Goal: Information Seeking & Learning: Learn about a topic

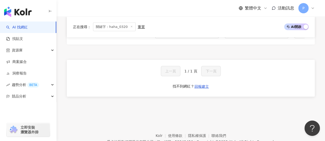
scroll to position [554, 0]
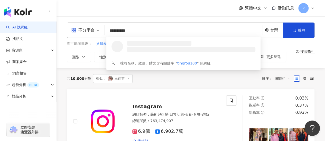
type input "**********"
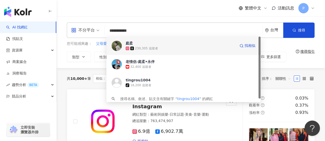
click at [178, 50] on div "230,305 追蹤者" at bounding box center [180, 48] width 110 height 5
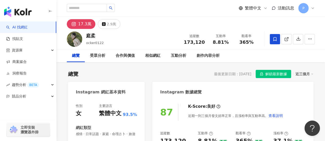
click at [49, 12] on icon "button" at bounding box center [50, 11] width 4 height 4
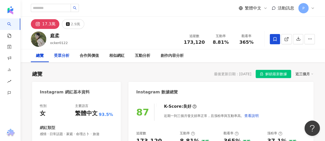
click at [62, 59] on div "受眾分析" at bounding box center [62, 56] width 26 height 13
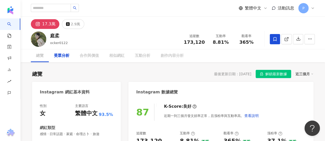
scroll to position [437, 0]
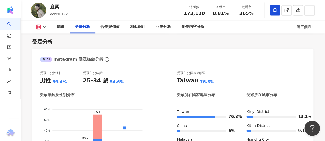
click at [41, 28] on button at bounding box center [41, 26] width 21 height 5
click at [33, 87] on div "受眾主要性別 男性 59.4% 受眾主要年齡 25-34 歲 54.6% 受眾年齡及性別分布 男性 女性 60% 60% 50% 50% 40% 40% 30…" at bounding box center [172, 130] width 281 height 128
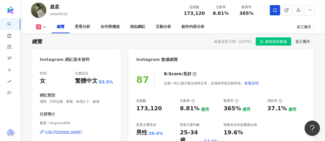
scroll to position [51, 0]
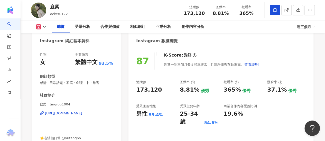
click at [73, 113] on div "[URL][DOMAIN_NAME]" at bounding box center [63, 113] width 37 height 5
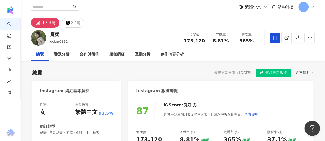
scroll to position [0, 0]
